Goal: Browse casually: Explore the website without a specific task or goal

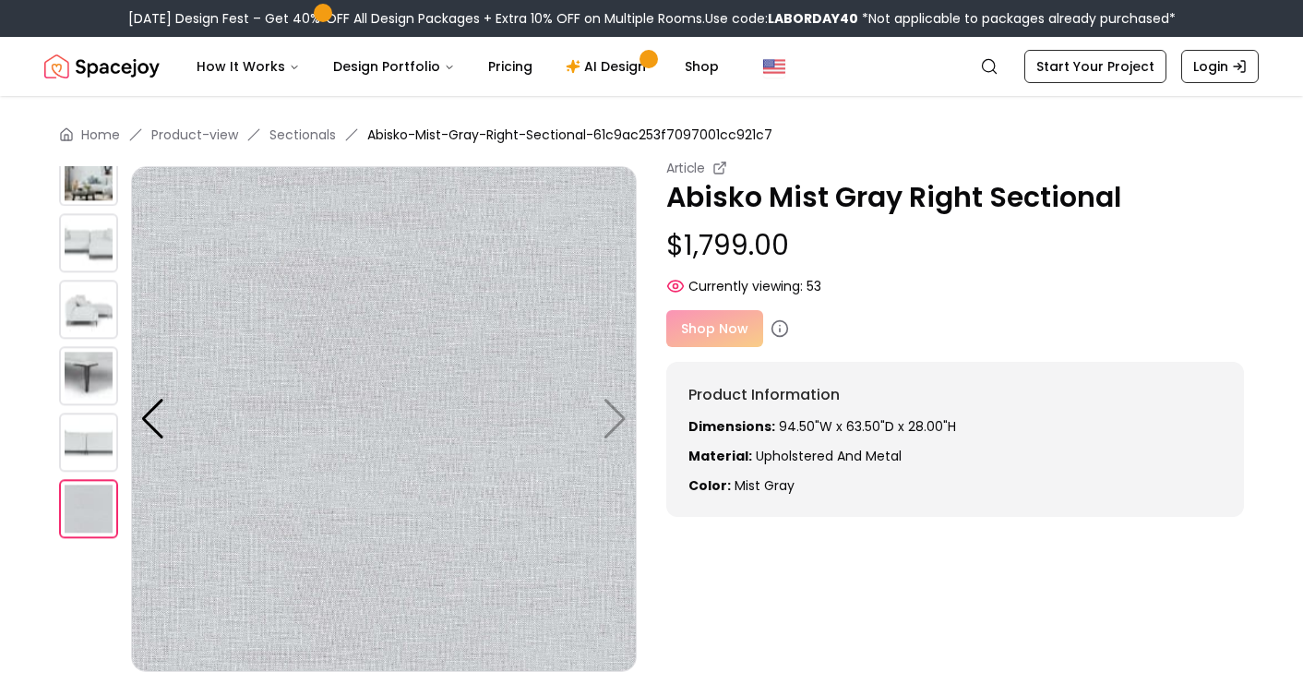
click at [412, 331] on img at bounding box center [384, 419] width 506 height 506
click at [93, 263] on img at bounding box center [88, 242] width 59 height 59
click at [93, 244] on img at bounding box center [88, 242] width 59 height 59
click at [376, 335] on img at bounding box center [384, 419] width 506 height 506
click at [103, 255] on img at bounding box center [88, 242] width 59 height 59
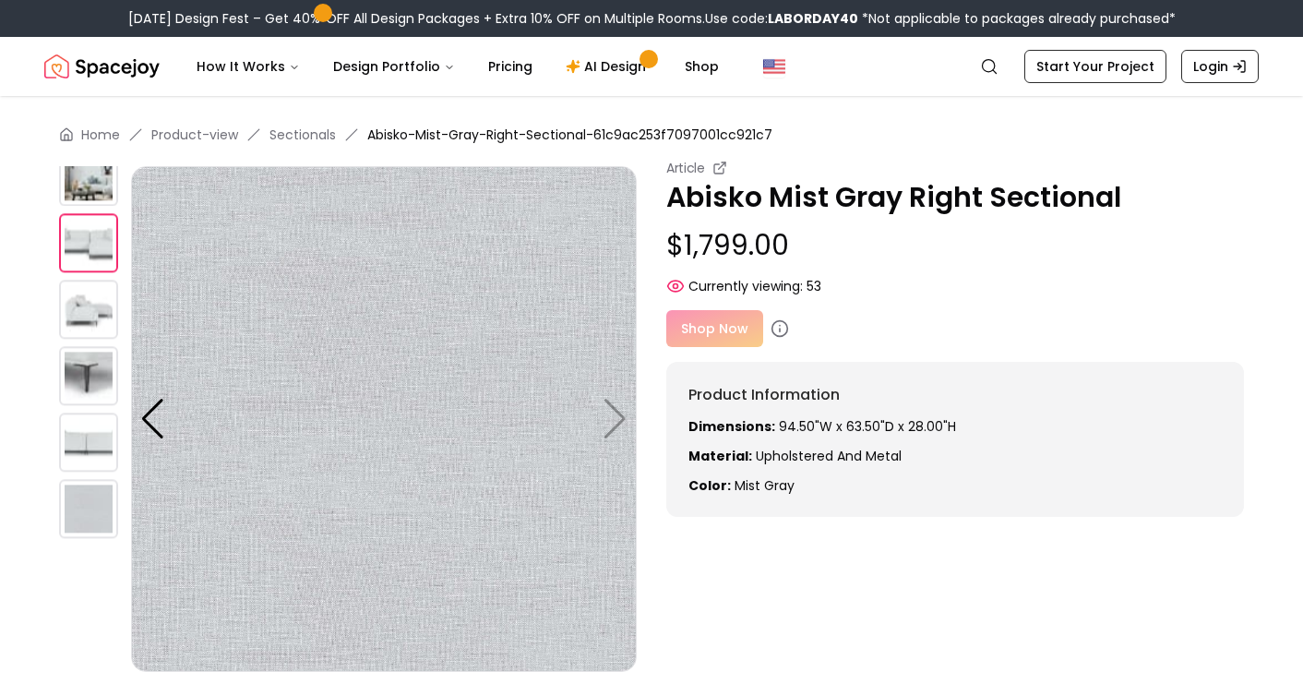
click at [101, 286] on img at bounding box center [88, 309] width 59 height 59
click at [101, 340] on div at bounding box center [95, 333] width 72 height 506
click at [173, 304] on img at bounding box center [384, 419] width 506 height 506
click at [61, 239] on img at bounding box center [88, 242] width 59 height 59
click at [78, 228] on img at bounding box center [88, 242] width 59 height 59
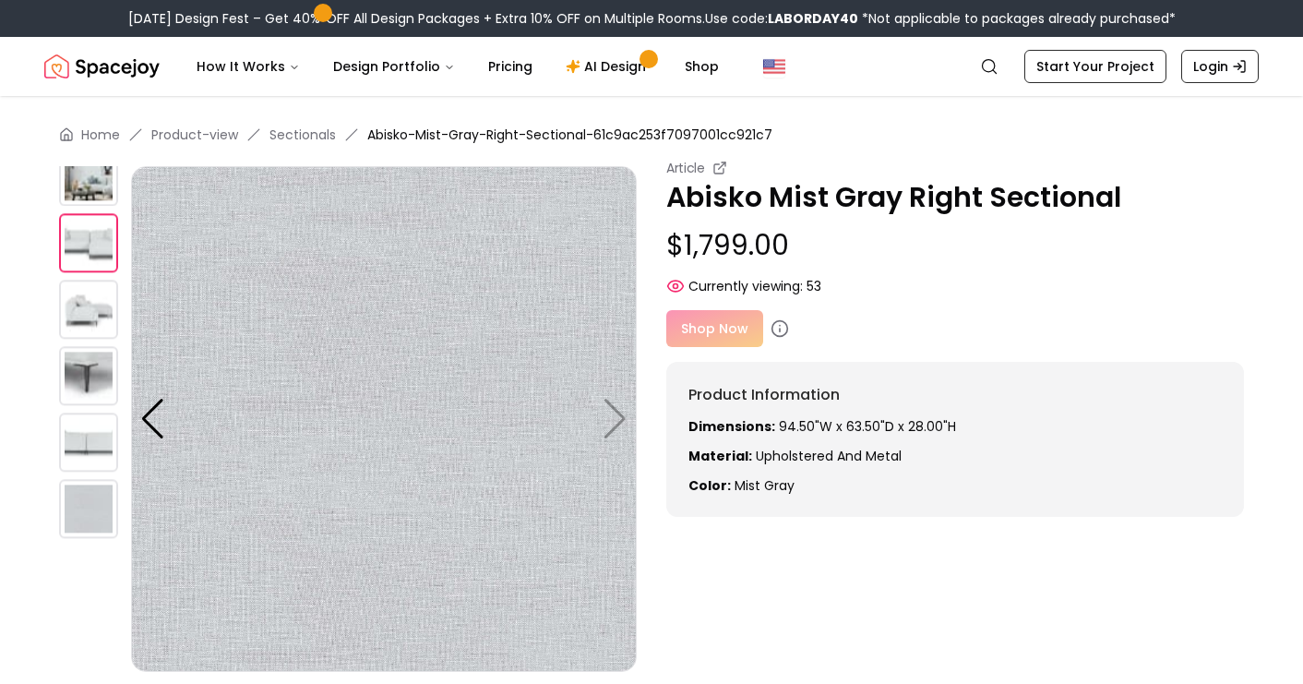
click at [78, 228] on img at bounding box center [88, 242] width 59 height 59
click at [99, 197] on img at bounding box center [88, 176] width 59 height 59
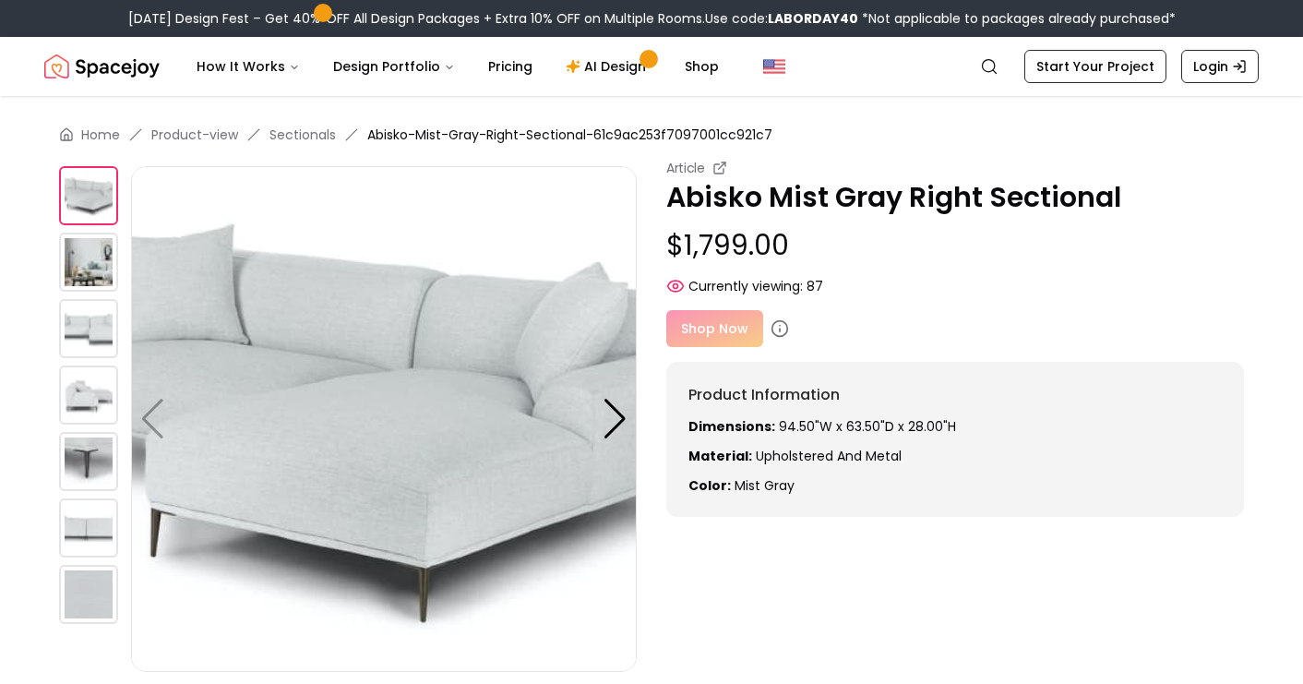
click at [101, 323] on img at bounding box center [88, 328] width 59 height 59
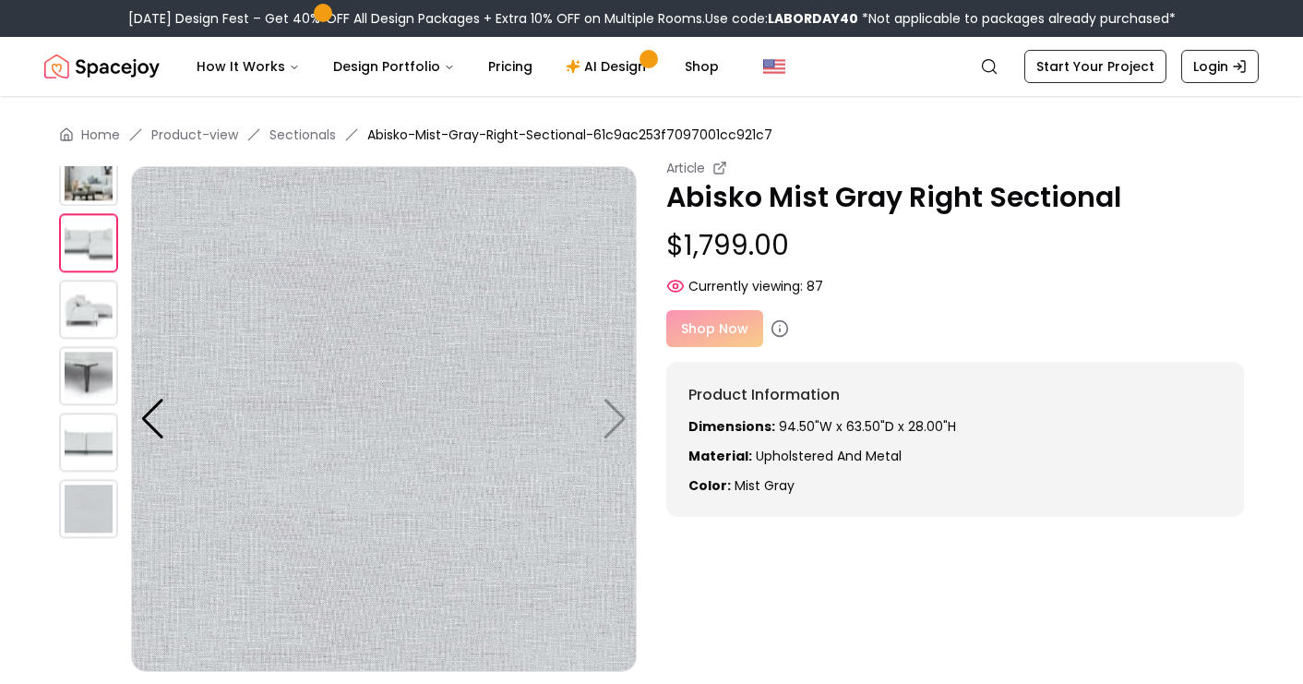
click at [89, 326] on img at bounding box center [88, 309] width 59 height 59
click at [88, 323] on img at bounding box center [88, 309] width 59 height 59
click at [587, 405] on img at bounding box center [384, 419] width 506 height 506
click at [146, 411] on div at bounding box center [152, 419] width 25 height 41
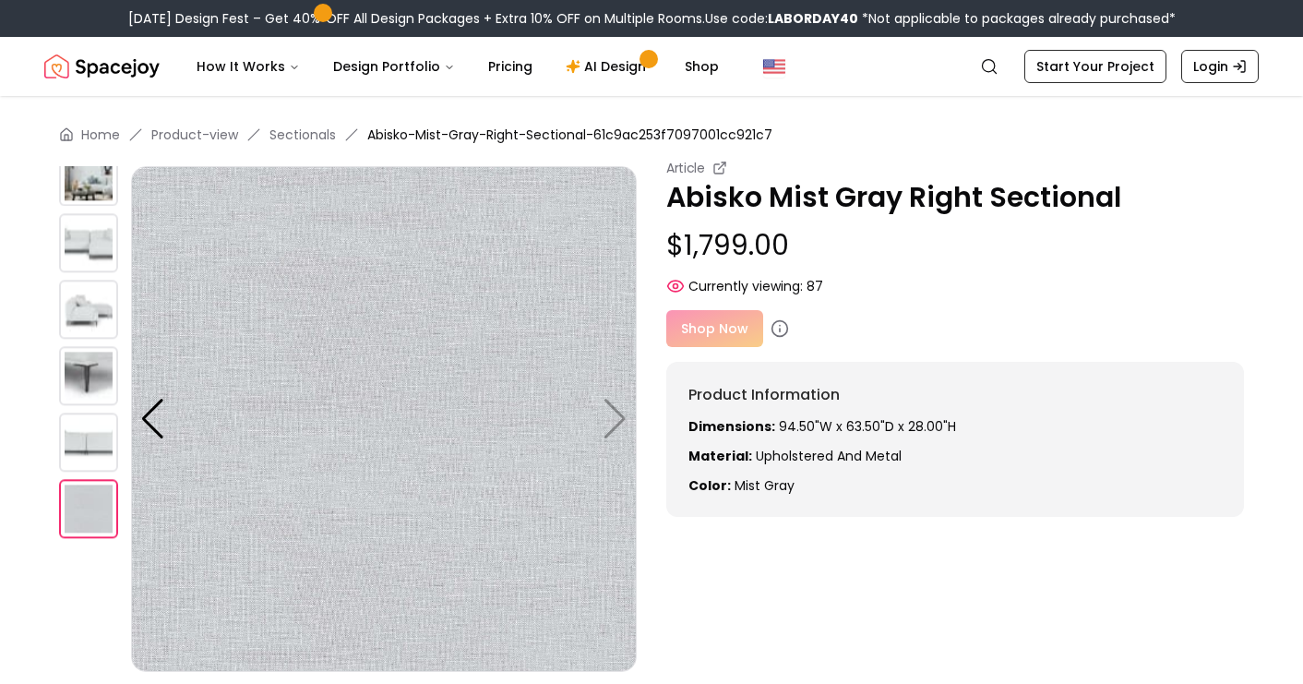
click at [166, 421] on img at bounding box center [384, 419] width 506 height 506
click at [84, 443] on img at bounding box center [88, 441] width 59 height 59
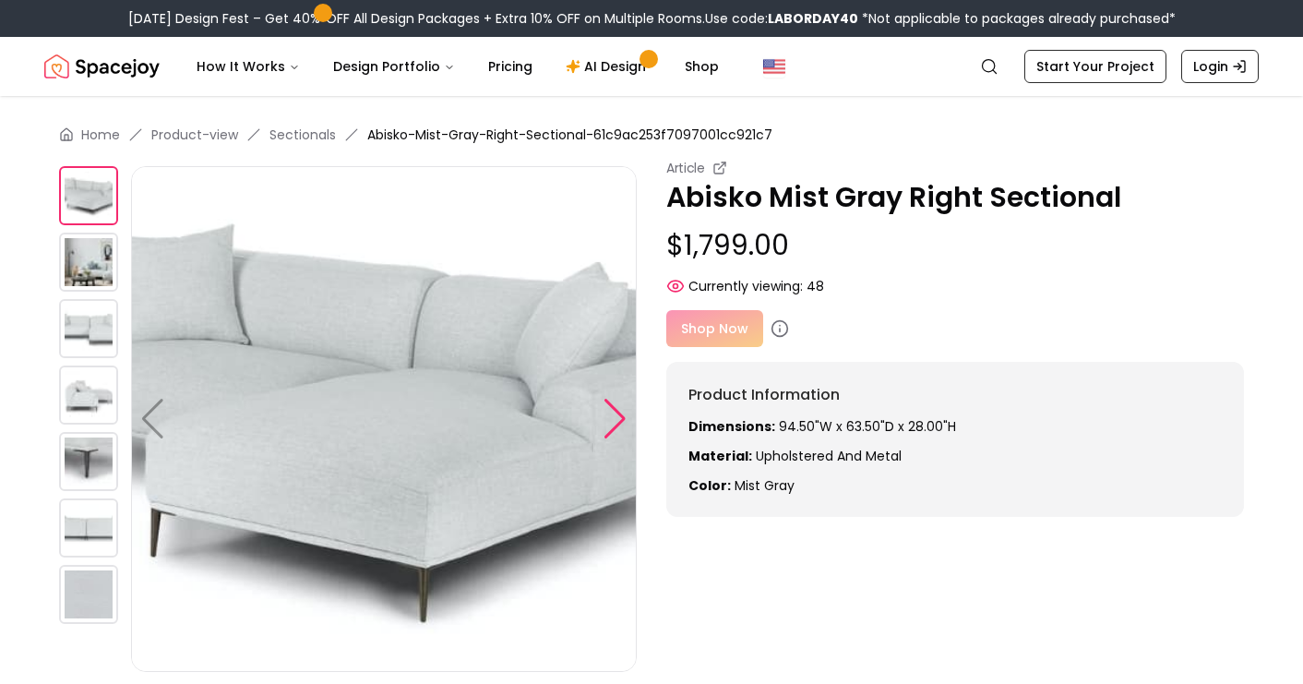
click at [616, 414] on div at bounding box center [614, 419] width 25 height 41
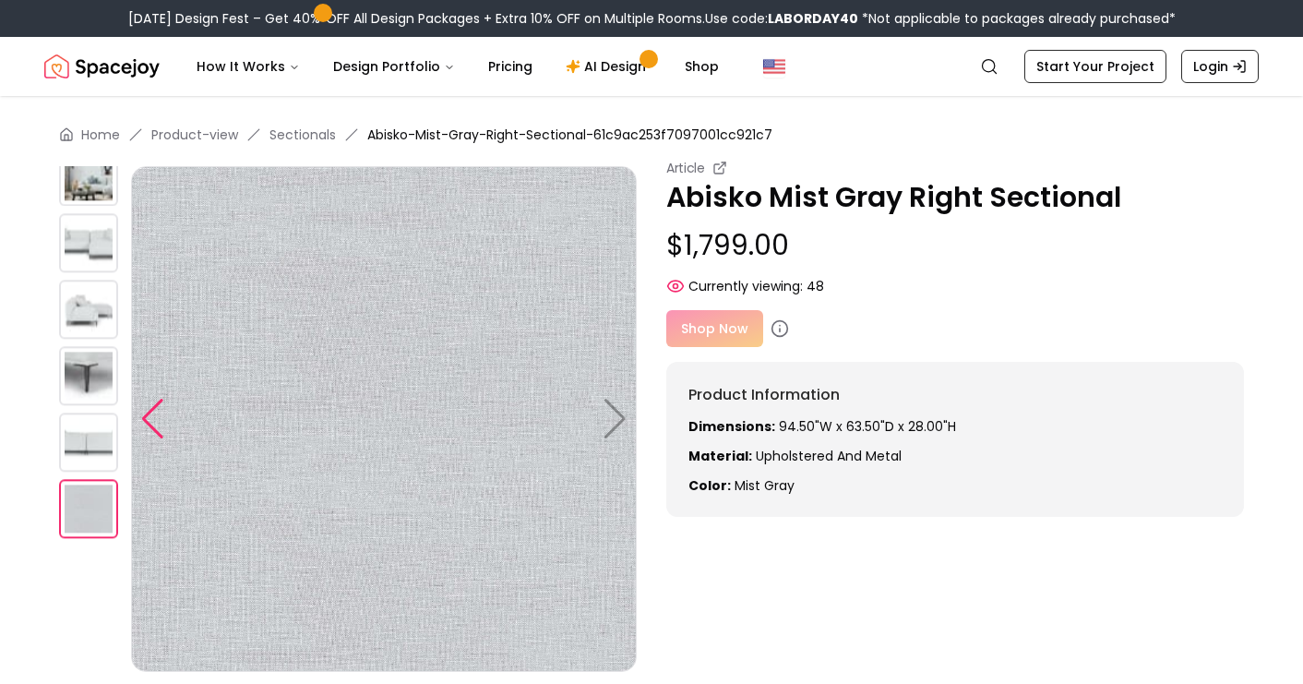
click at [149, 410] on div at bounding box center [152, 419] width 25 height 41
click at [100, 410] on div at bounding box center [95, 333] width 72 height 506
click at [91, 429] on img at bounding box center [88, 441] width 59 height 59
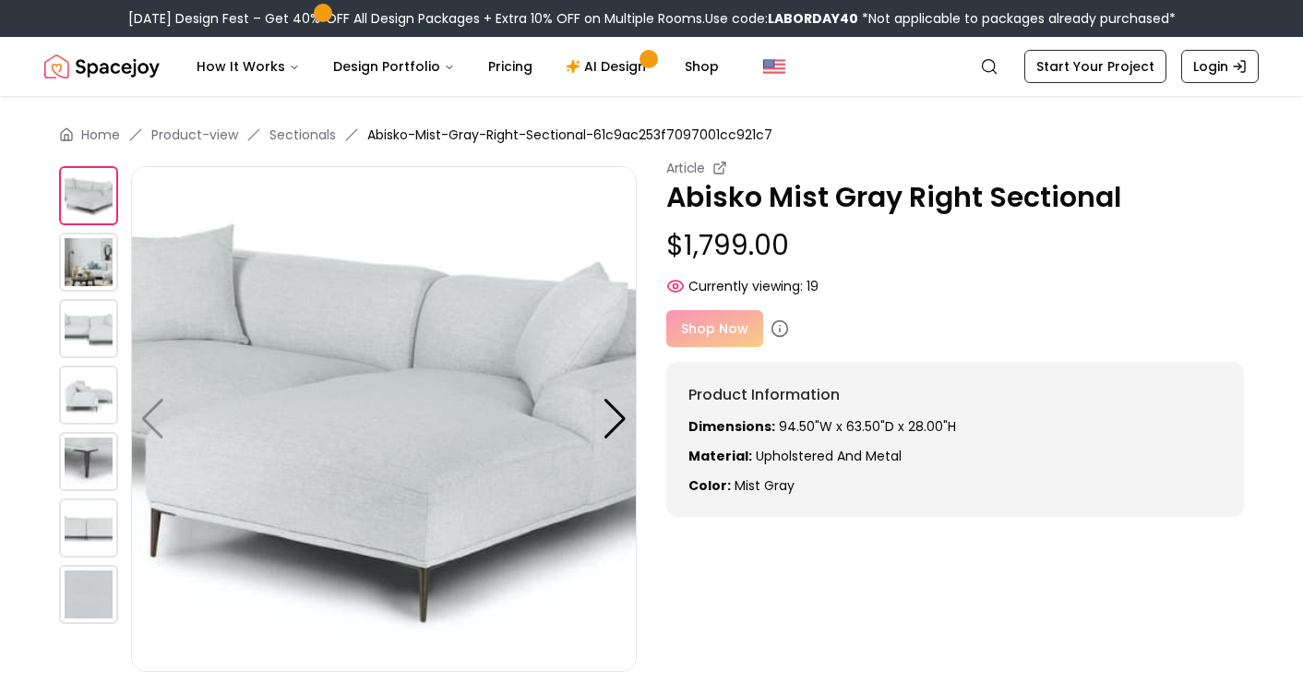
click at [83, 330] on img at bounding box center [88, 328] width 59 height 59
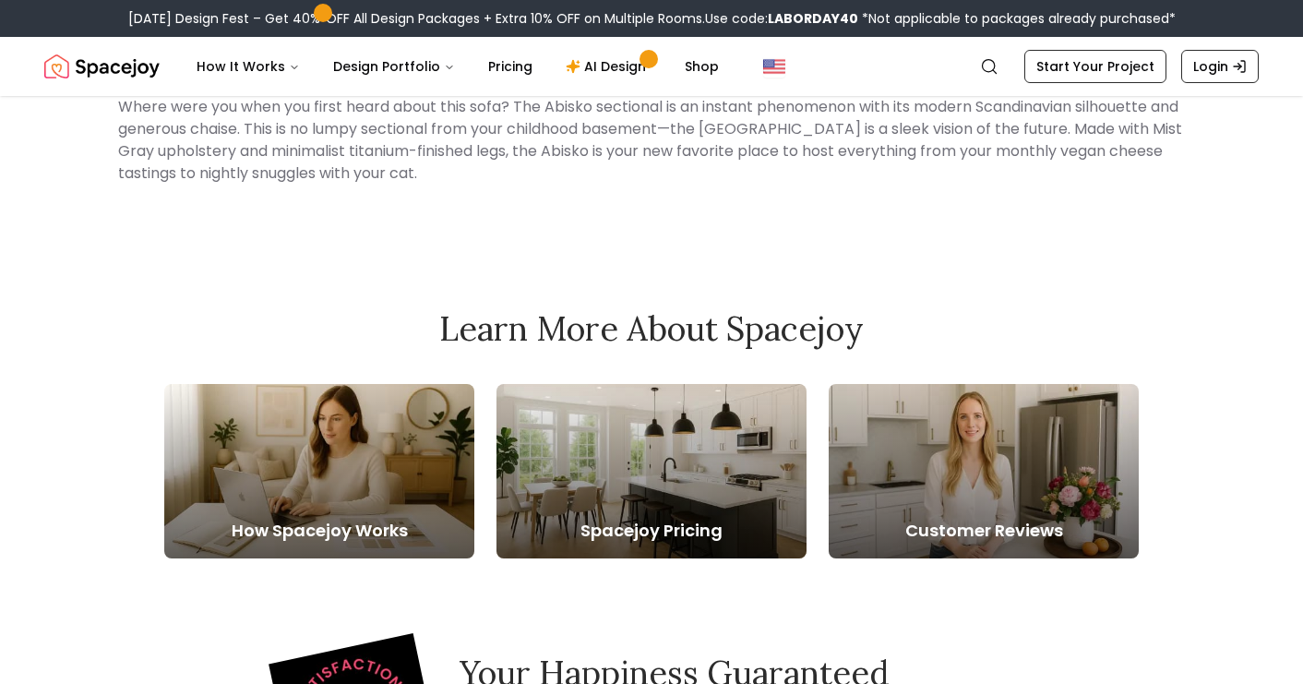
scroll to position [388, 0]
